Goal: Browse casually

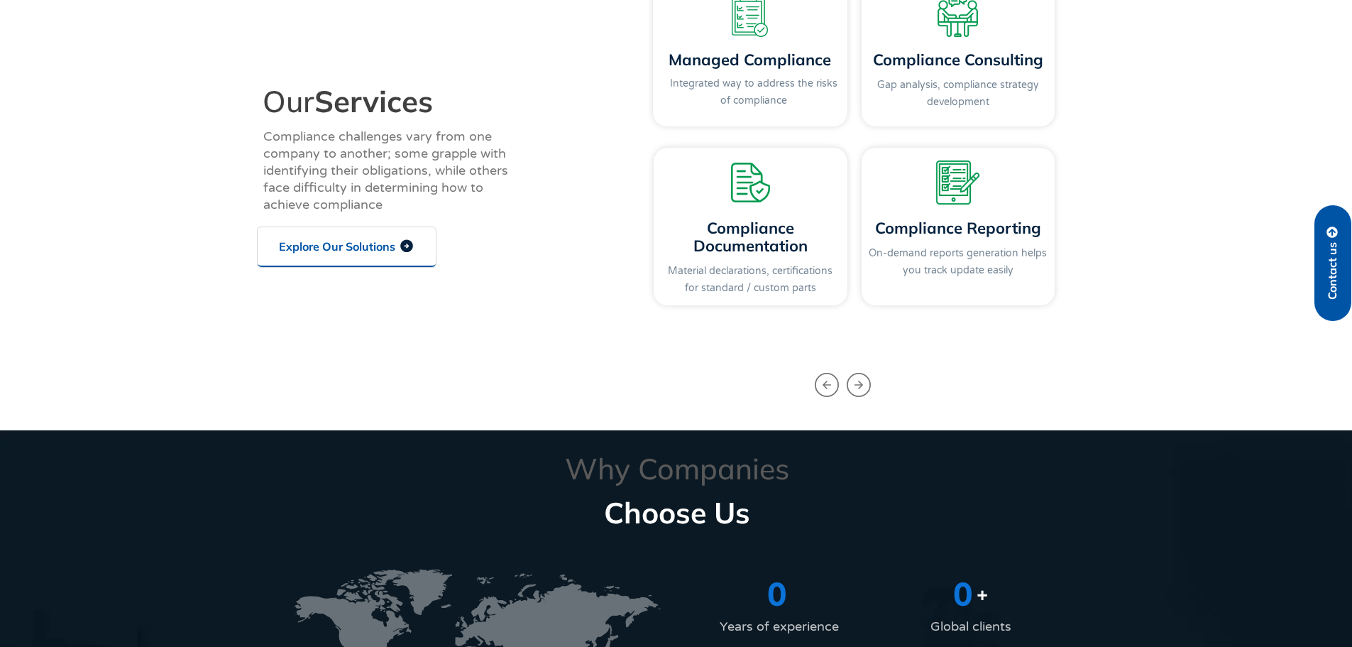
scroll to position [1633, 0]
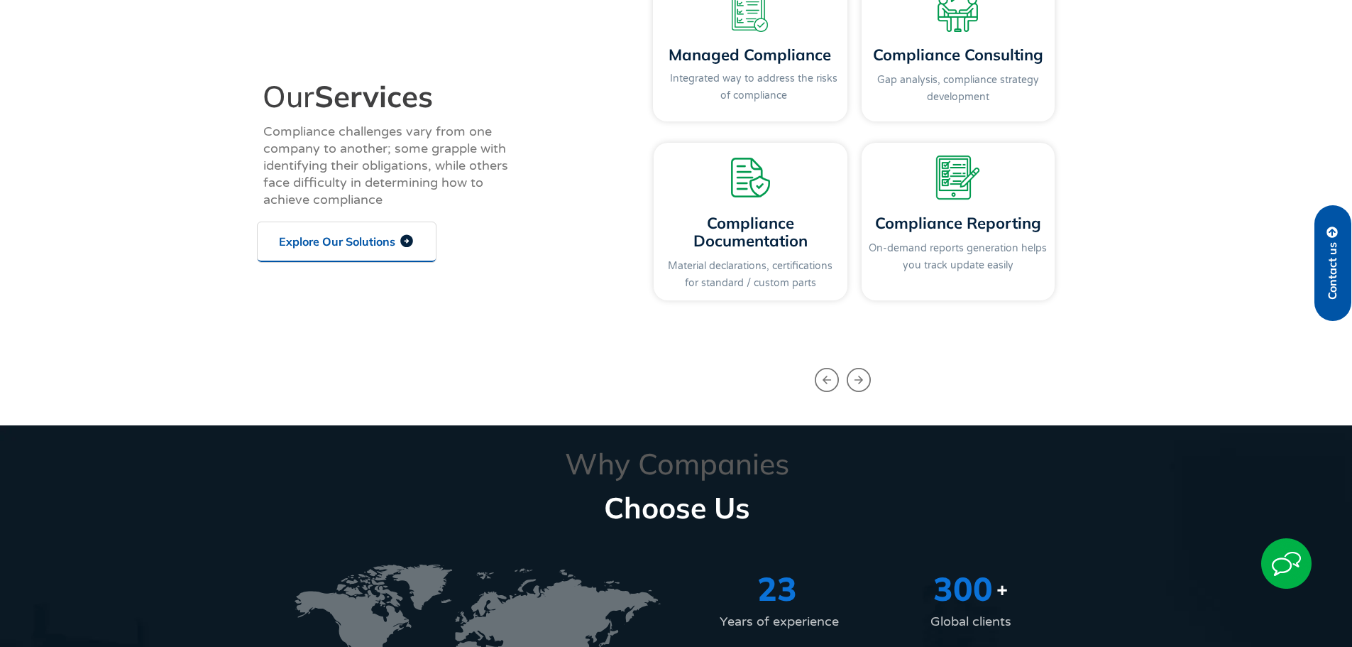
click at [1307, 564] on img at bounding box center [1286, 563] width 50 height 50
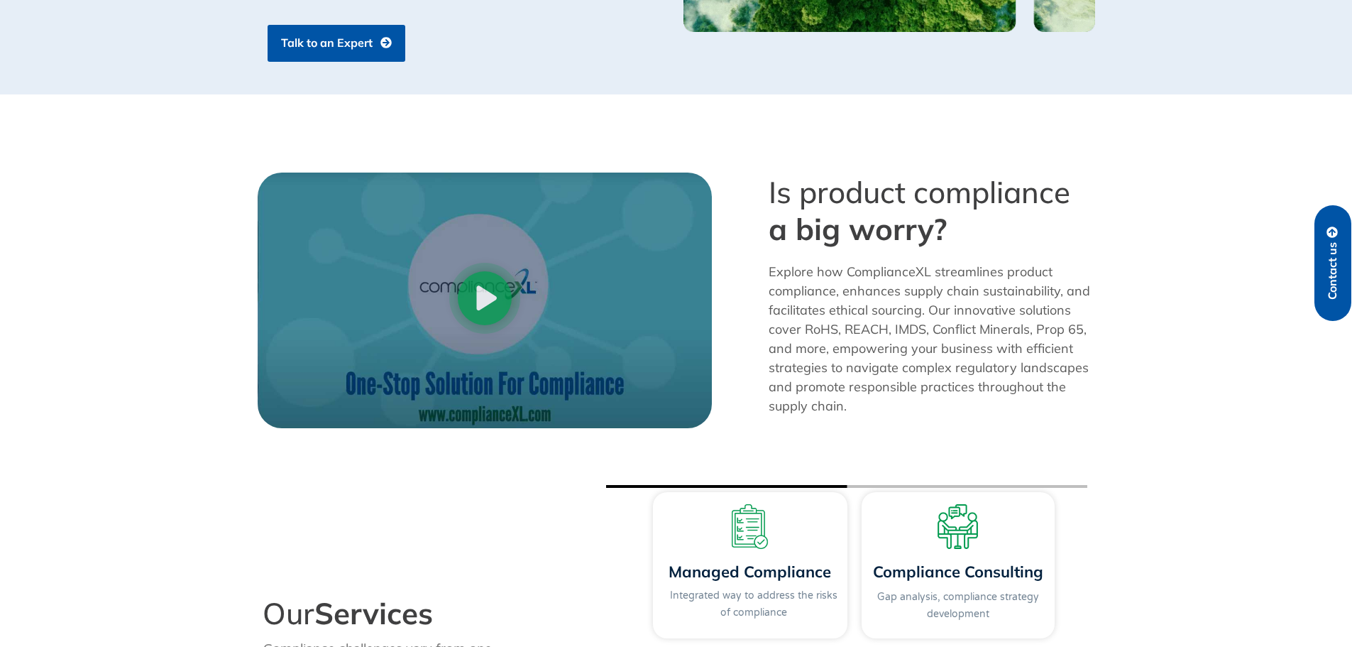
scroll to position [1065, 0]
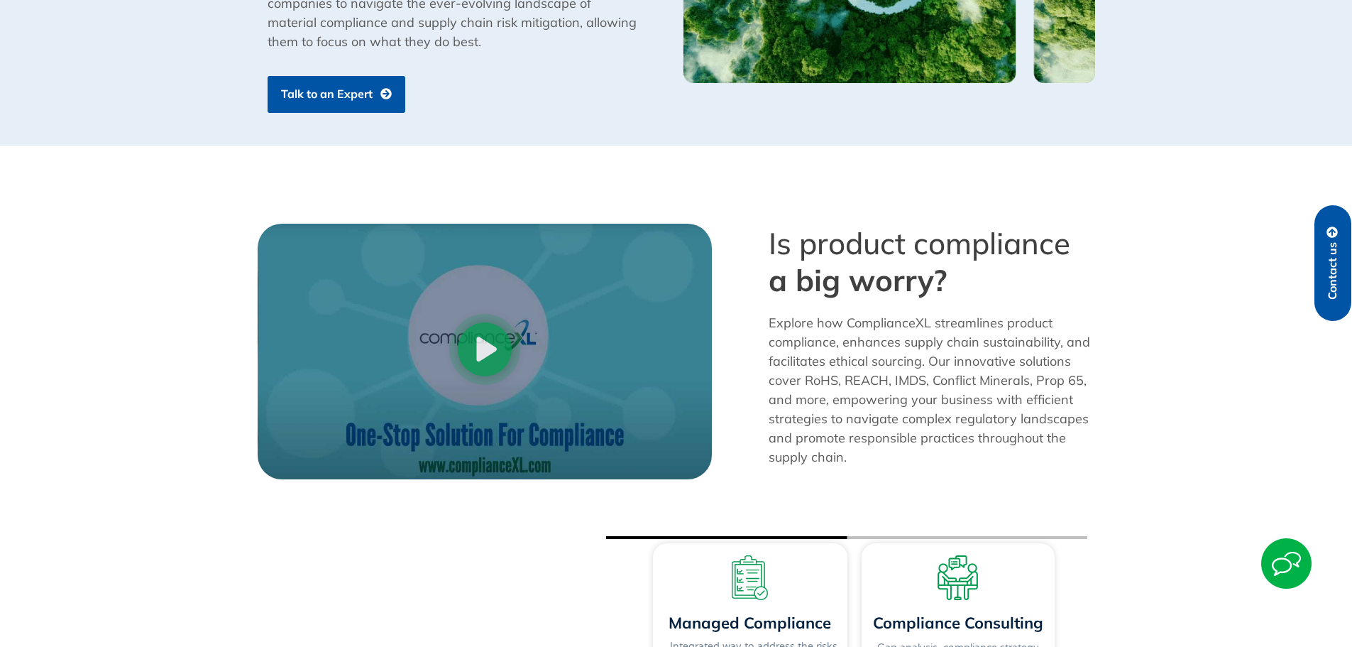
click at [1283, 579] on img at bounding box center [1286, 563] width 50 height 50
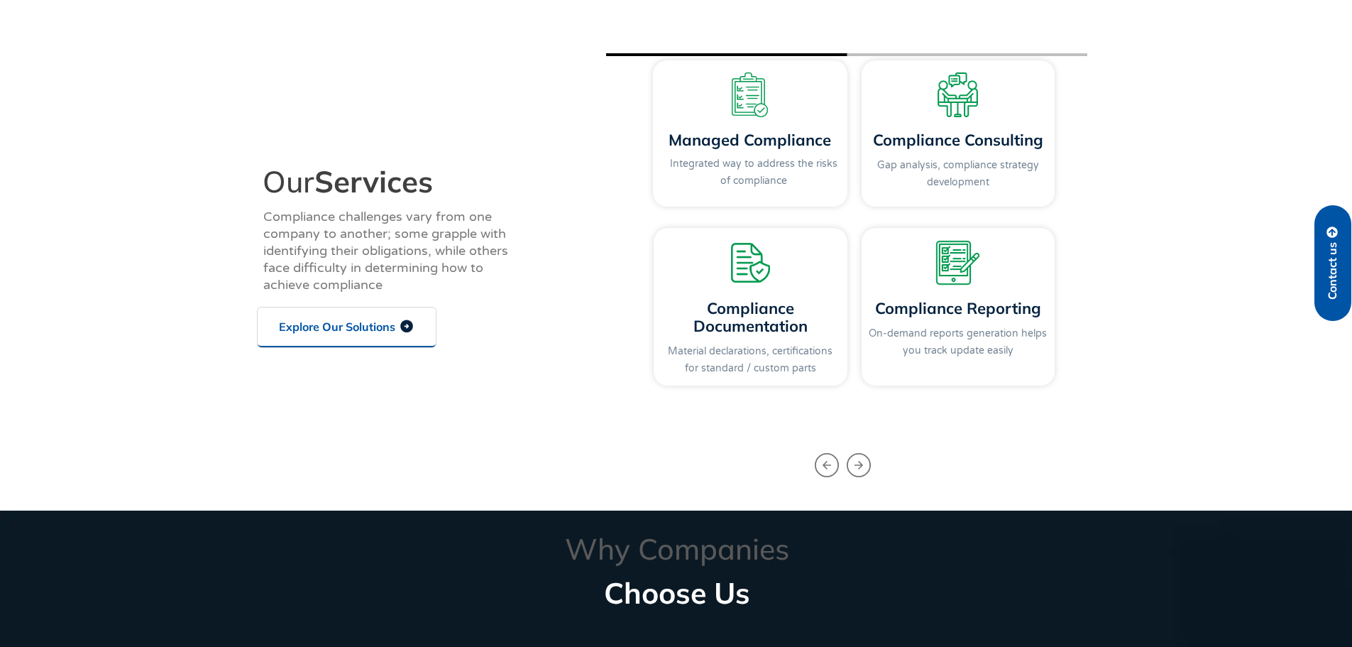
scroll to position [1349, 0]
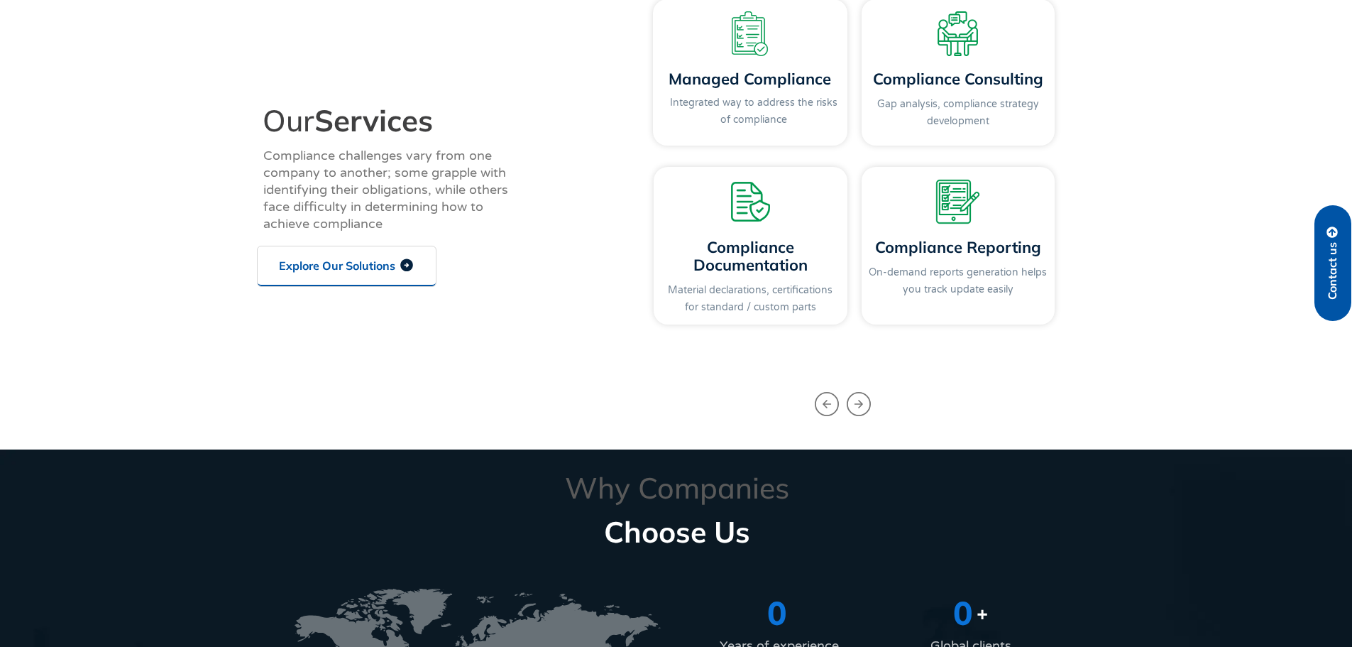
scroll to position [1623, 0]
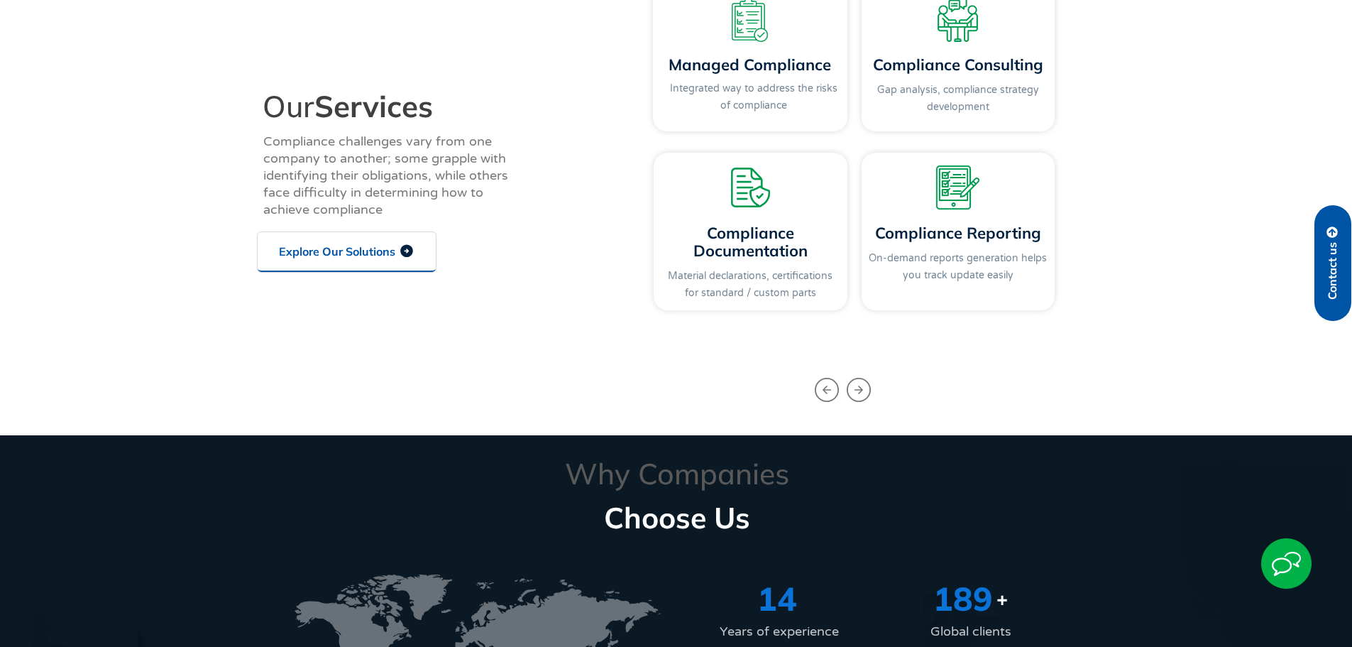
click at [1297, 564] on img at bounding box center [1286, 563] width 50 height 50
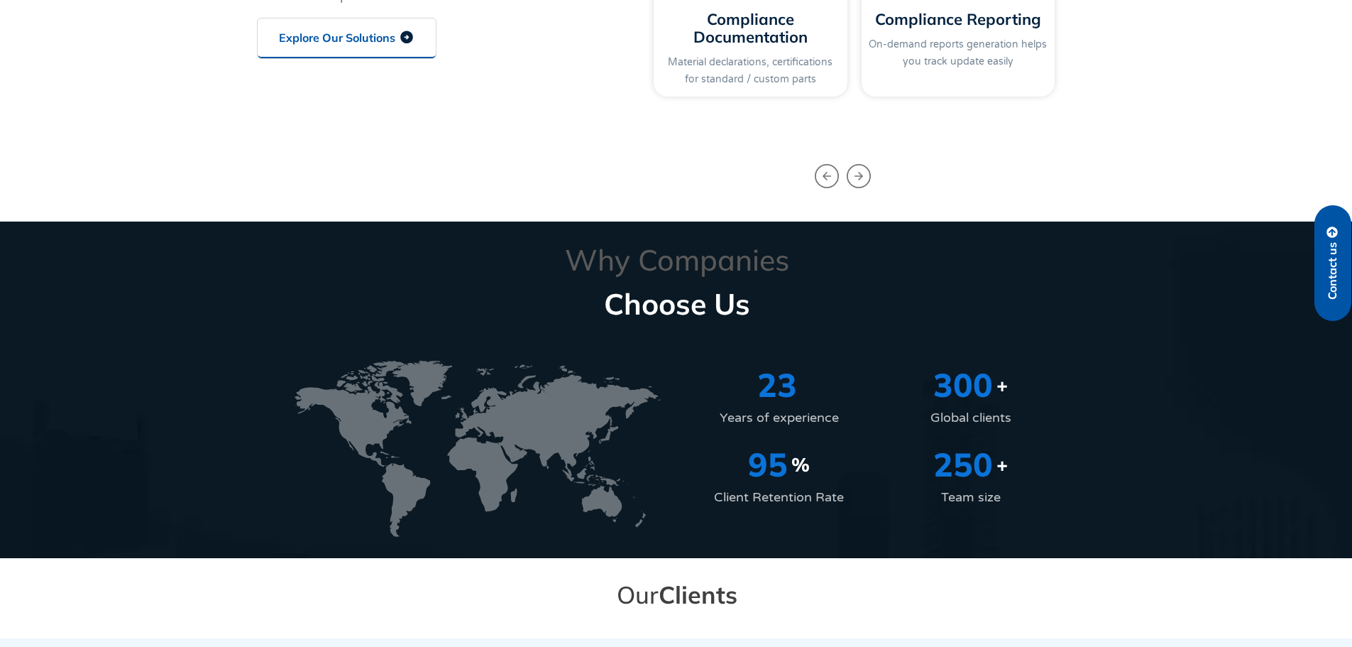
scroll to position [1765, 0]
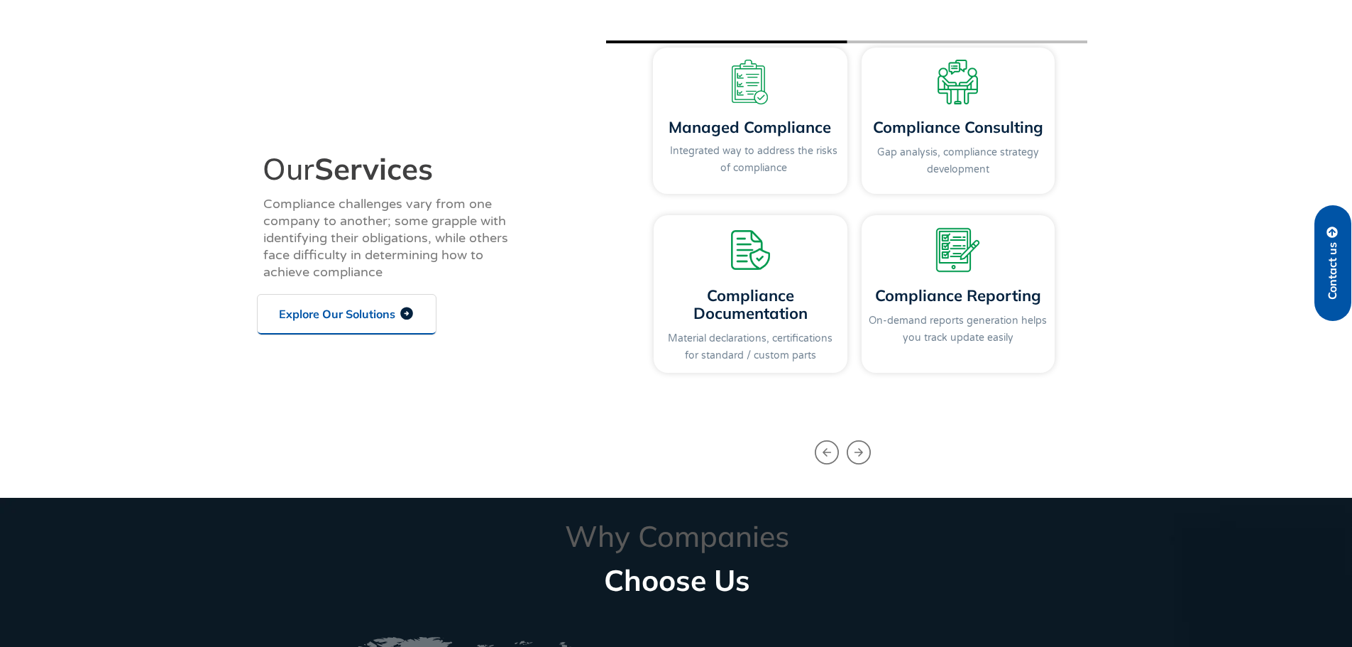
scroll to position [1562, 0]
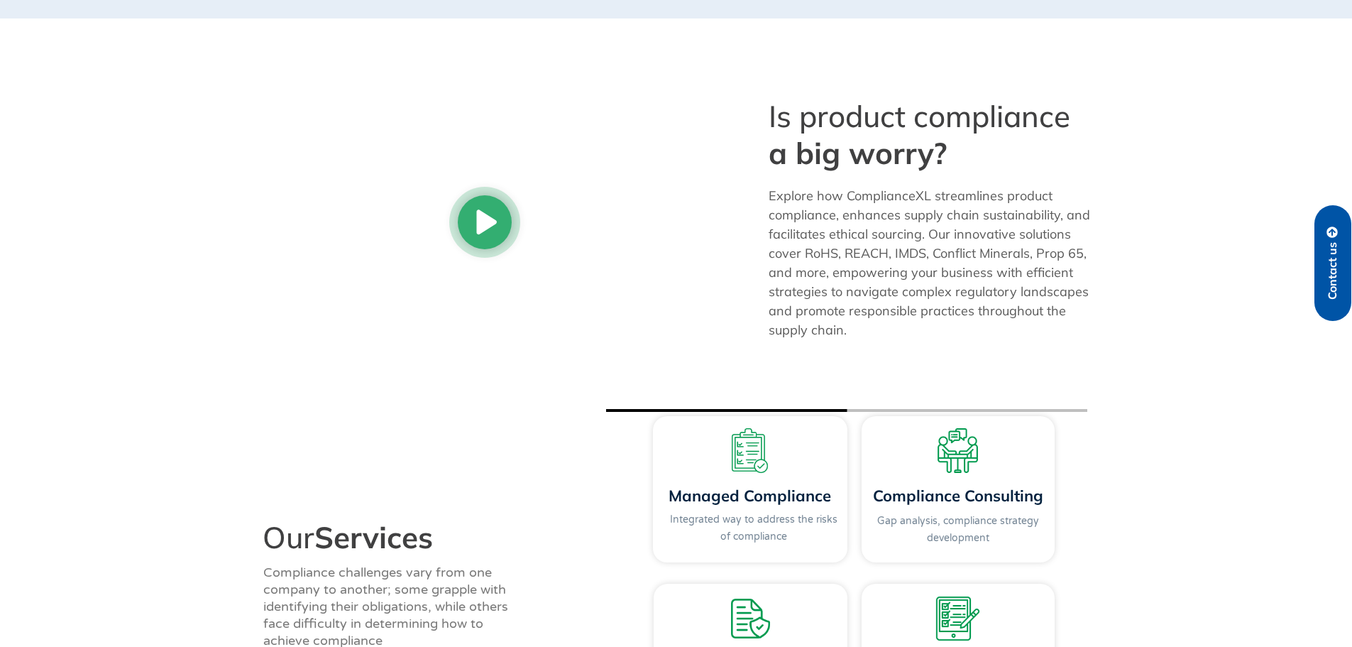
scroll to position [1197, 0]
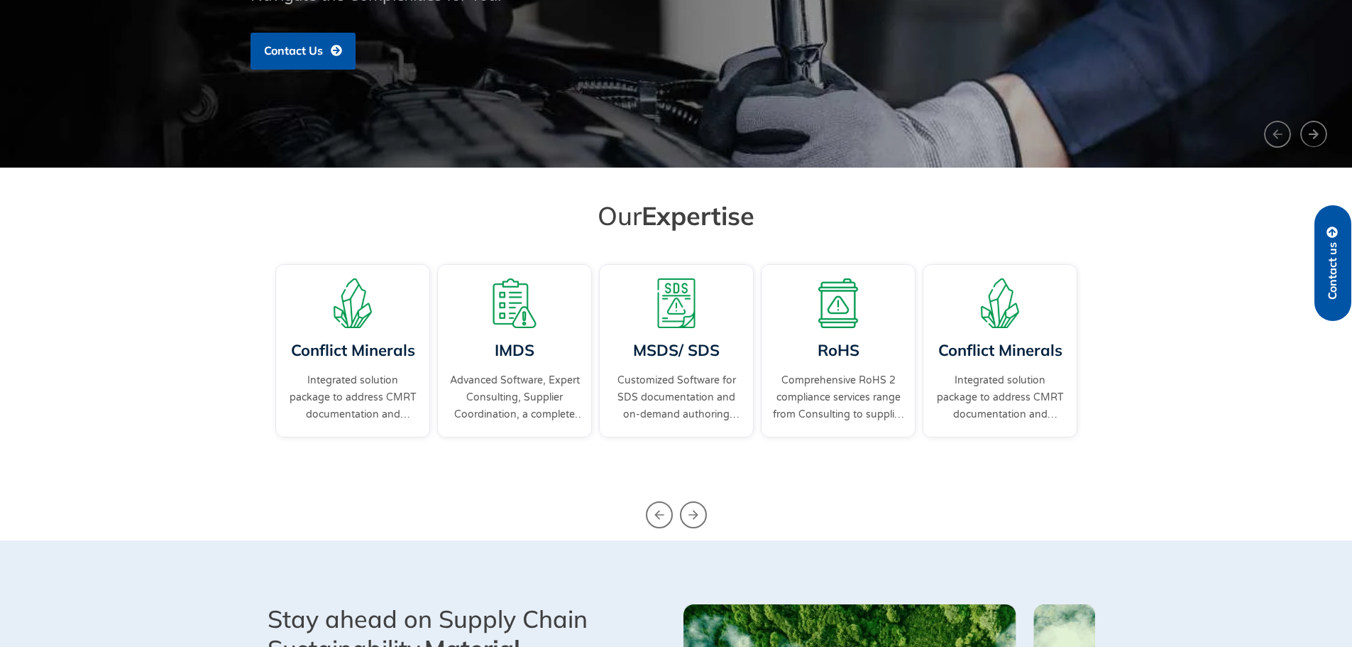
scroll to position [71, 0]
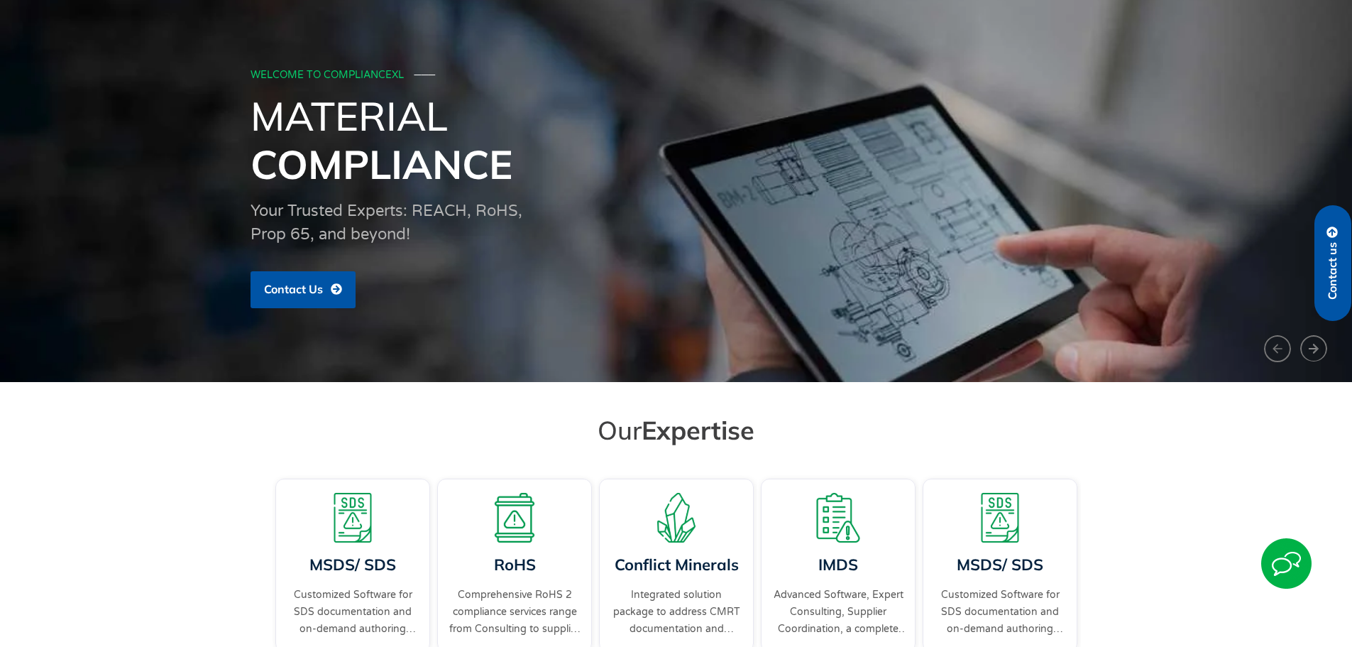
click at [1278, 567] on img at bounding box center [1286, 563] width 50 height 50
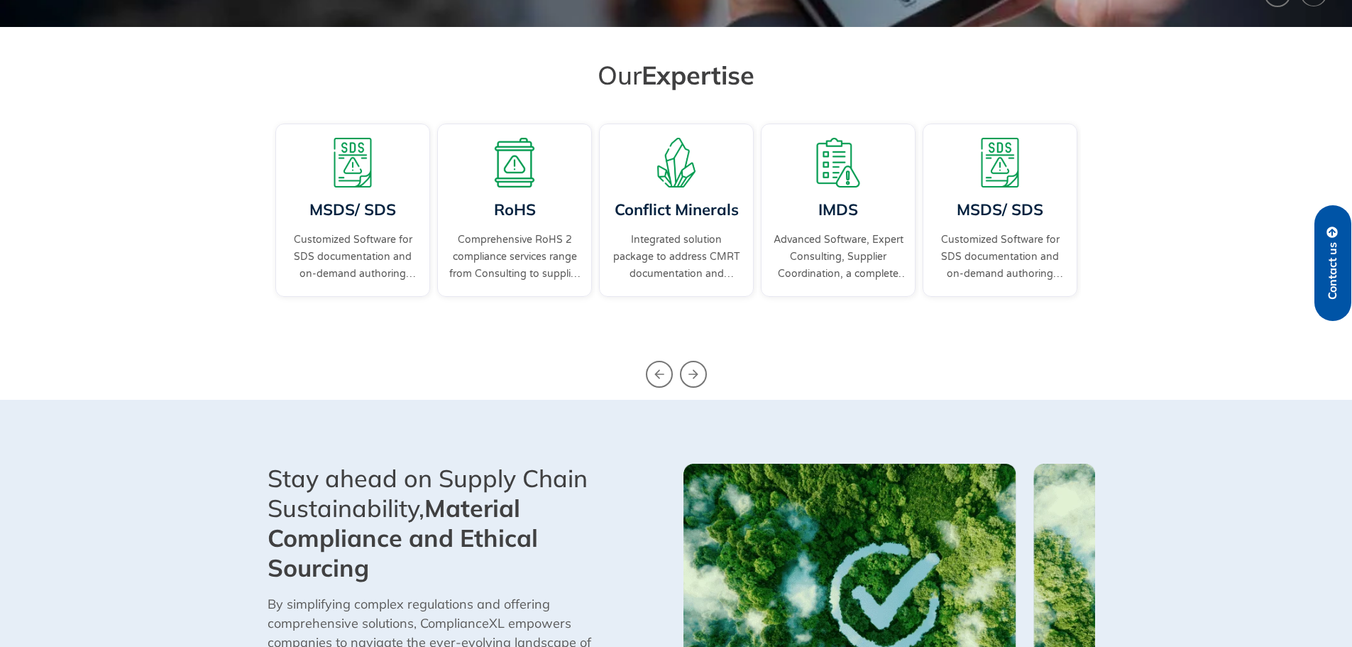
scroll to position [781, 0]
